Goal: Task Accomplishment & Management: Complete application form

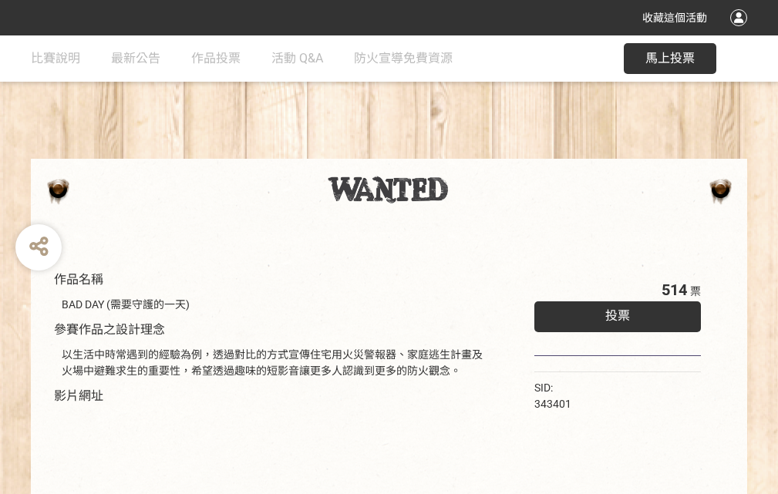
click at [741, 32] on div "收藏這個活動" at bounding box center [389, 17] width 778 height 35
click at [482, 152] on div "作品名稱 BAD DAY (需要守護的一天) 參賽作品之設計理念 以生活中時常遇到的經驗為例，透過對比的方式宣傳住宅用火災警報器、家庭逃生計畫及火場中避難求生…" at bounding box center [389, 359] width 778 height 649
click at [614, 312] on span "投票" at bounding box center [617, 316] width 25 height 15
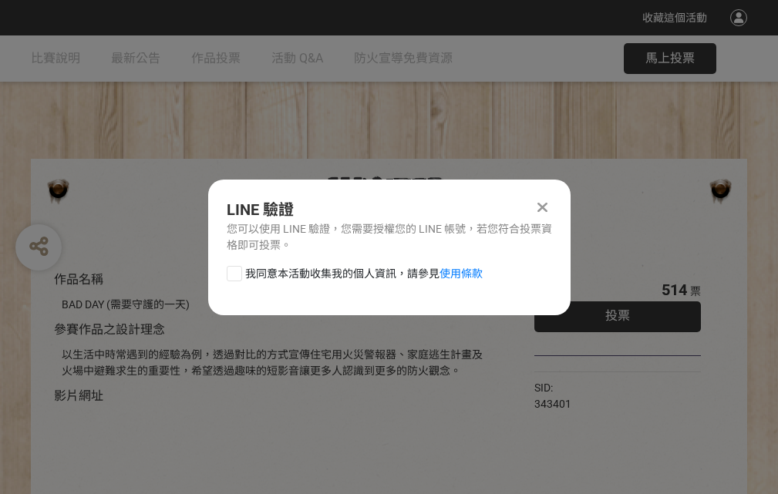
click at [233, 271] on div at bounding box center [234, 273] width 15 height 15
checkbox input "true"
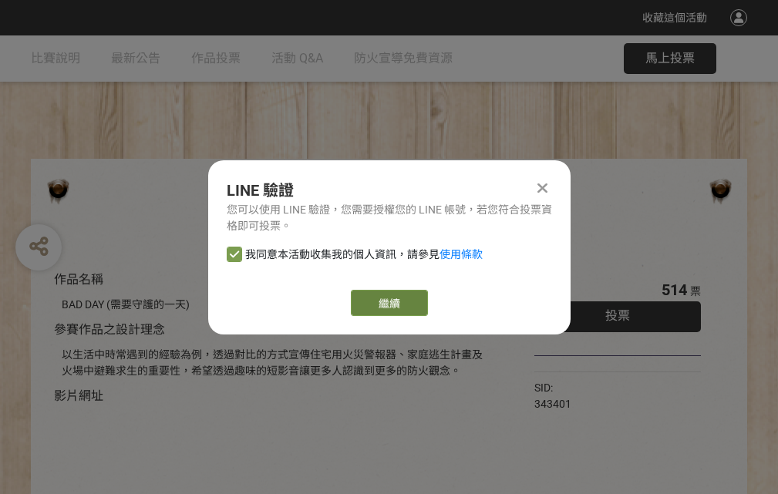
click at [388, 303] on link "繼續" at bounding box center [389, 303] width 77 height 26
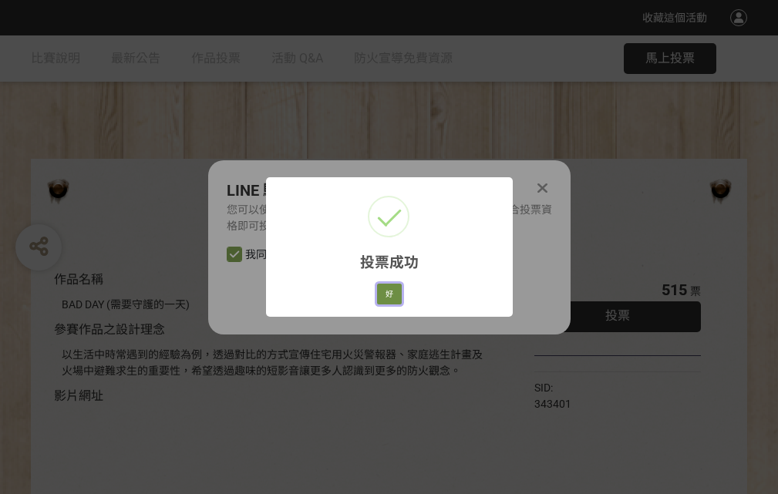
click at [385, 292] on button "好" at bounding box center [389, 295] width 25 height 22
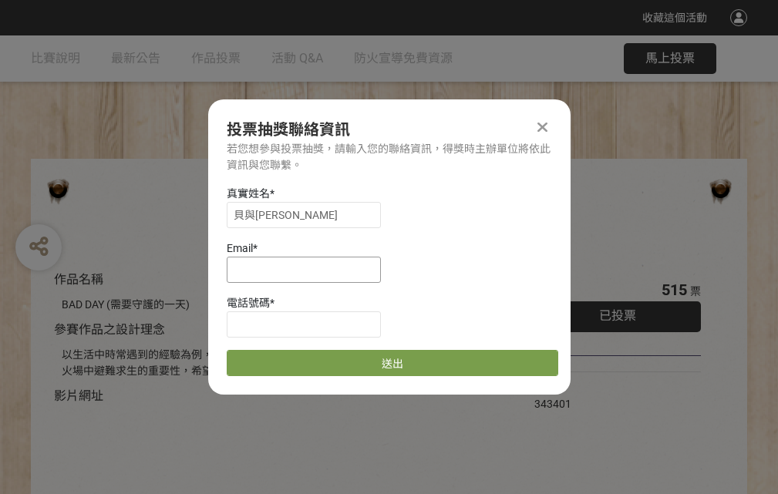
click at [309, 269] on input at bounding box center [304, 270] width 154 height 26
type input "[EMAIL_ADDRESS][DOMAIN_NAME]"
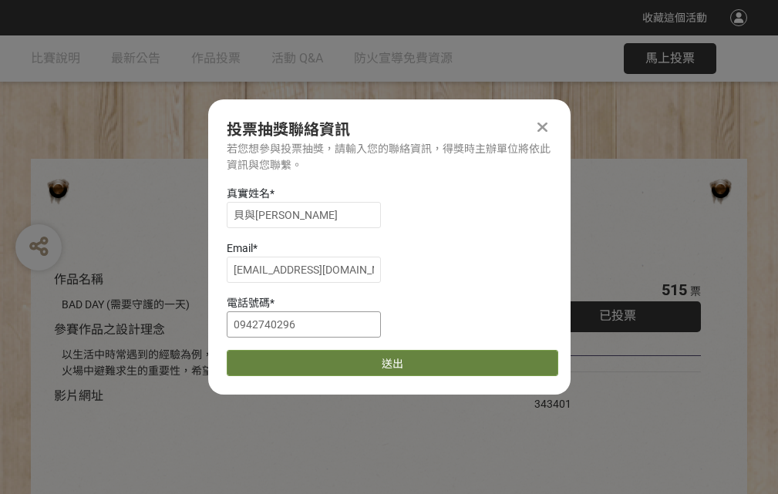
type input "0942740296"
click at [271, 358] on button "送出" at bounding box center [393, 363] width 332 height 26
